Goal: Book appointment/travel/reservation

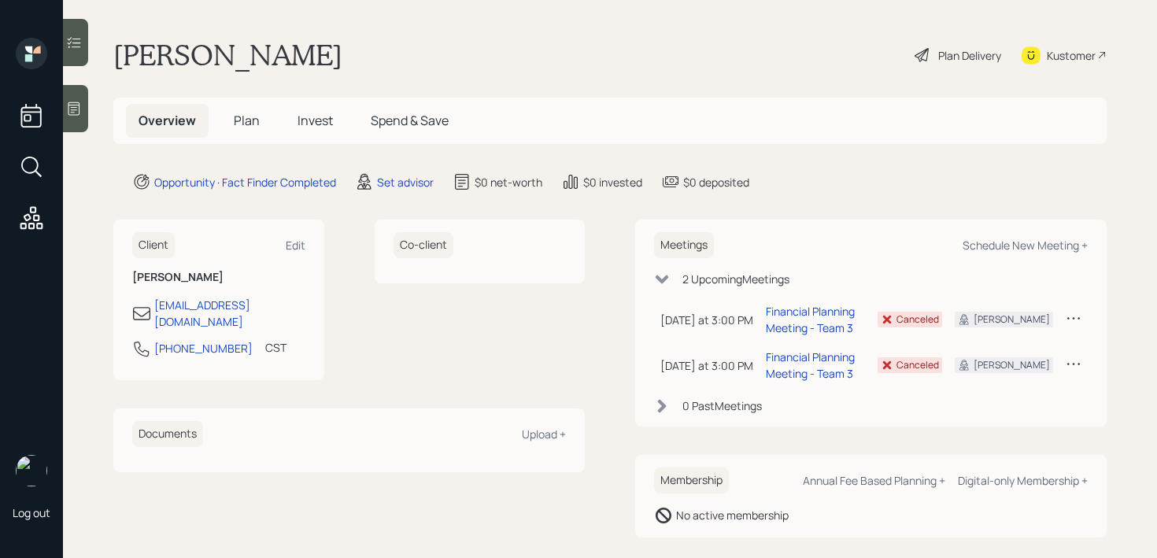
click at [1015, 235] on div "Meetings Schedule New Meeting +" at bounding box center [871, 245] width 434 height 26
click at [1015, 240] on div "Schedule New Meeting +" at bounding box center [1025, 245] width 125 height 15
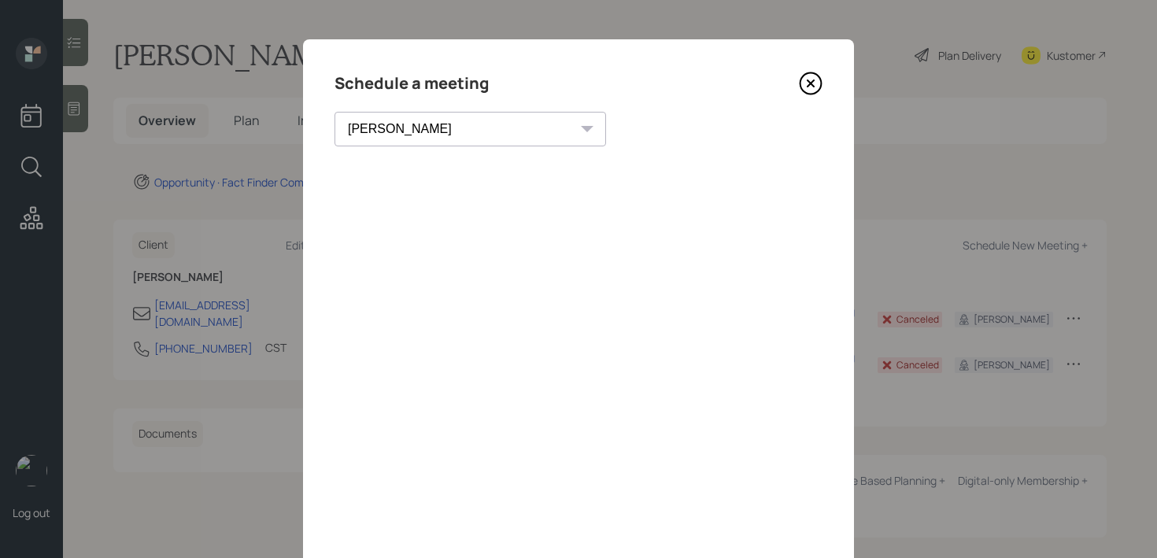
click at [429, 131] on select "[PERSON_NAME] [PERSON_NAME] [PERSON_NAME] [PERSON_NAME] [PERSON_NAME] [PERSON_N…" at bounding box center [471, 129] width 272 height 35
select select "f14b762f-c7c2-4b89-9227-8fa891345eea"
click at [335, 112] on select "[PERSON_NAME] [PERSON_NAME] [PERSON_NAME] [PERSON_NAME] [PERSON_NAME] [PERSON_N…" at bounding box center [471, 129] width 272 height 35
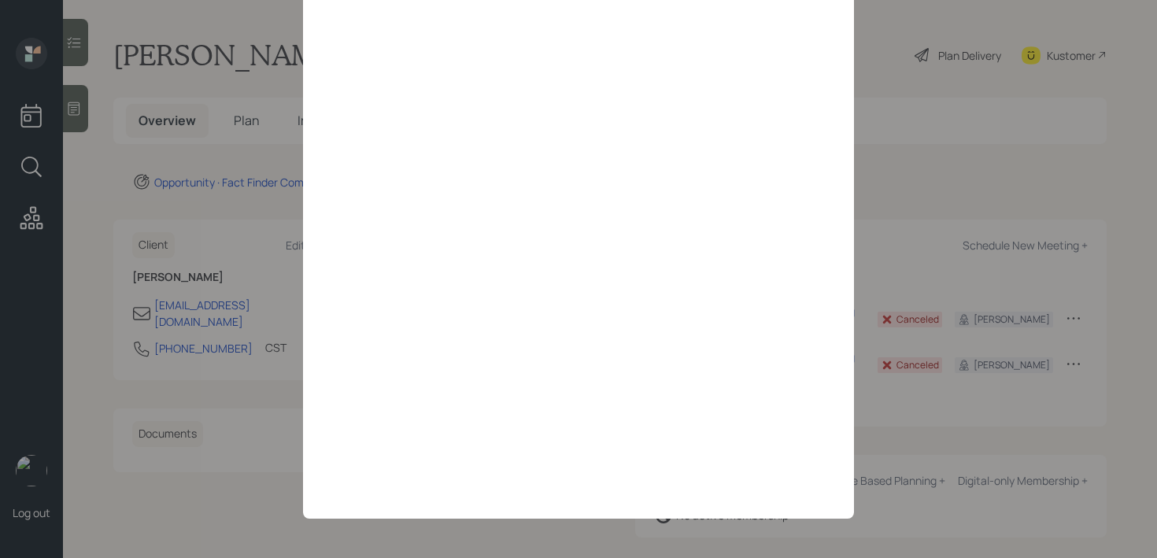
scroll to position [124, 0]
